Goal: Task Accomplishment & Management: Manage account settings

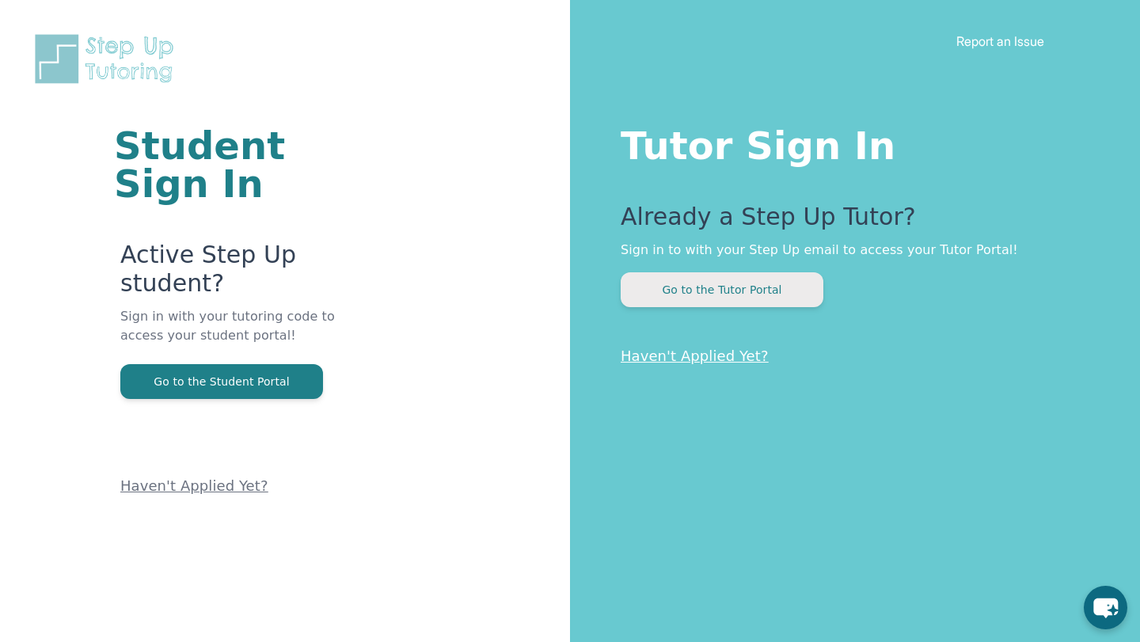
click at [738, 288] on button "Go to the Tutor Portal" at bounding box center [721, 289] width 203 height 35
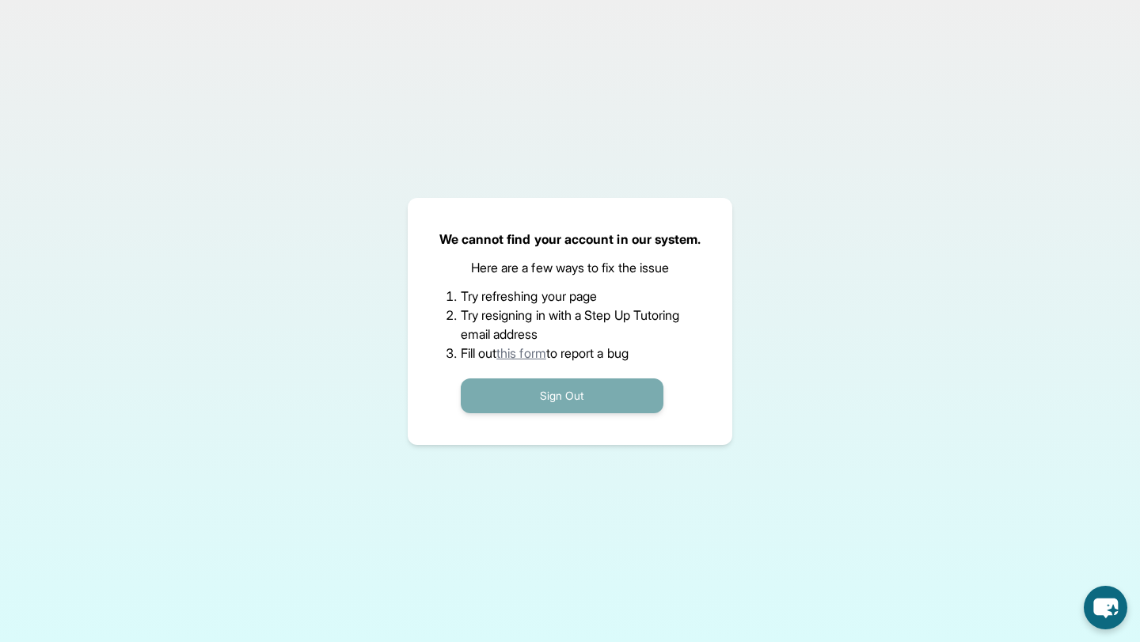
click at [571, 392] on button "Sign Out" at bounding box center [562, 395] width 203 height 35
